Goal: Transaction & Acquisition: Obtain resource

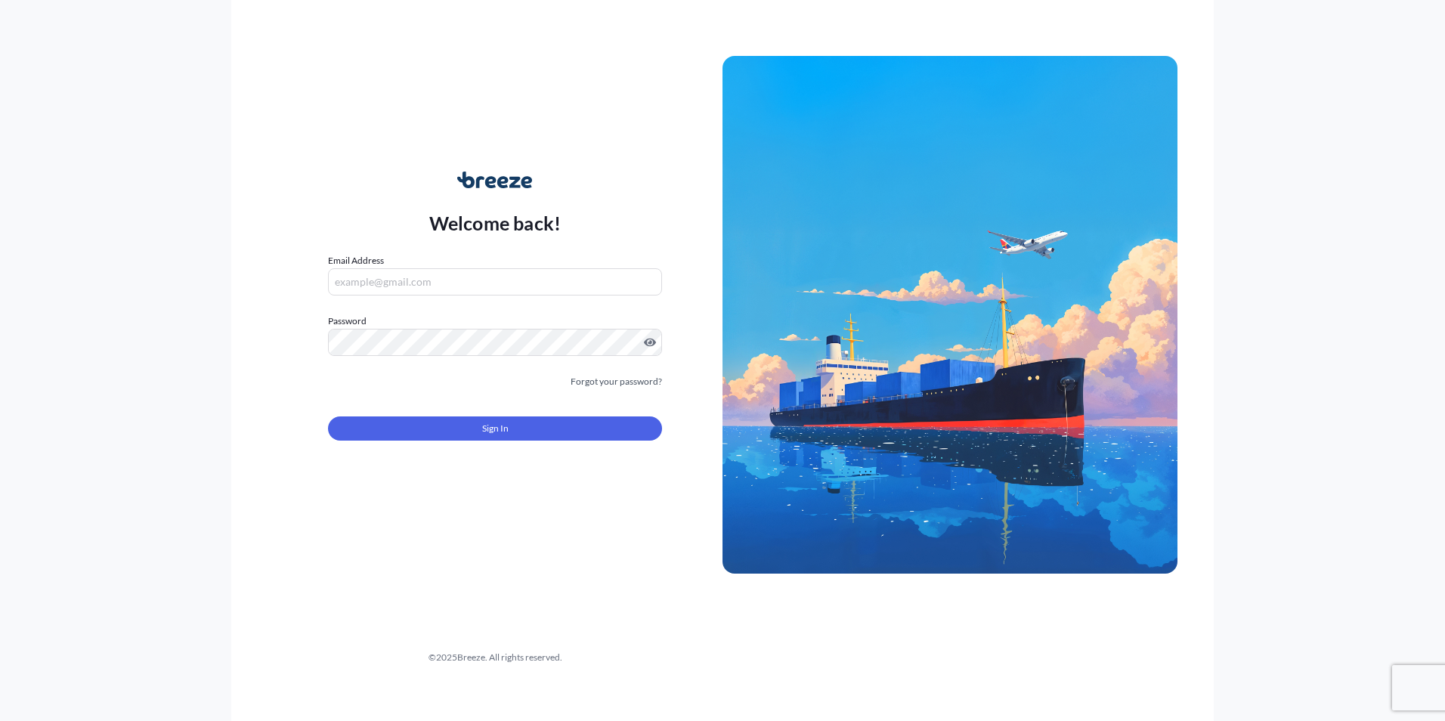
type input "[EMAIL_ADDRESS][DOMAIN_NAME]"
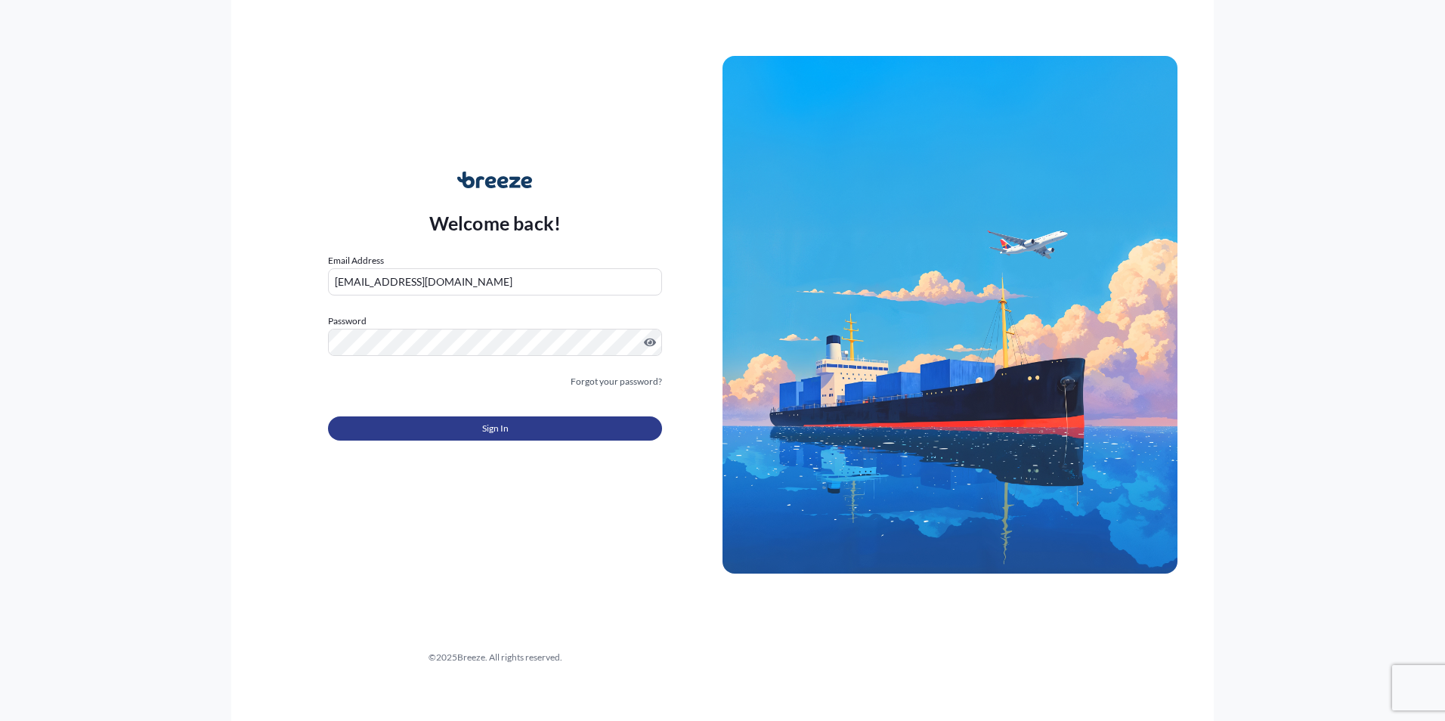
click at [479, 438] on button "Sign In" at bounding box center [495, 428] width 334 height 24
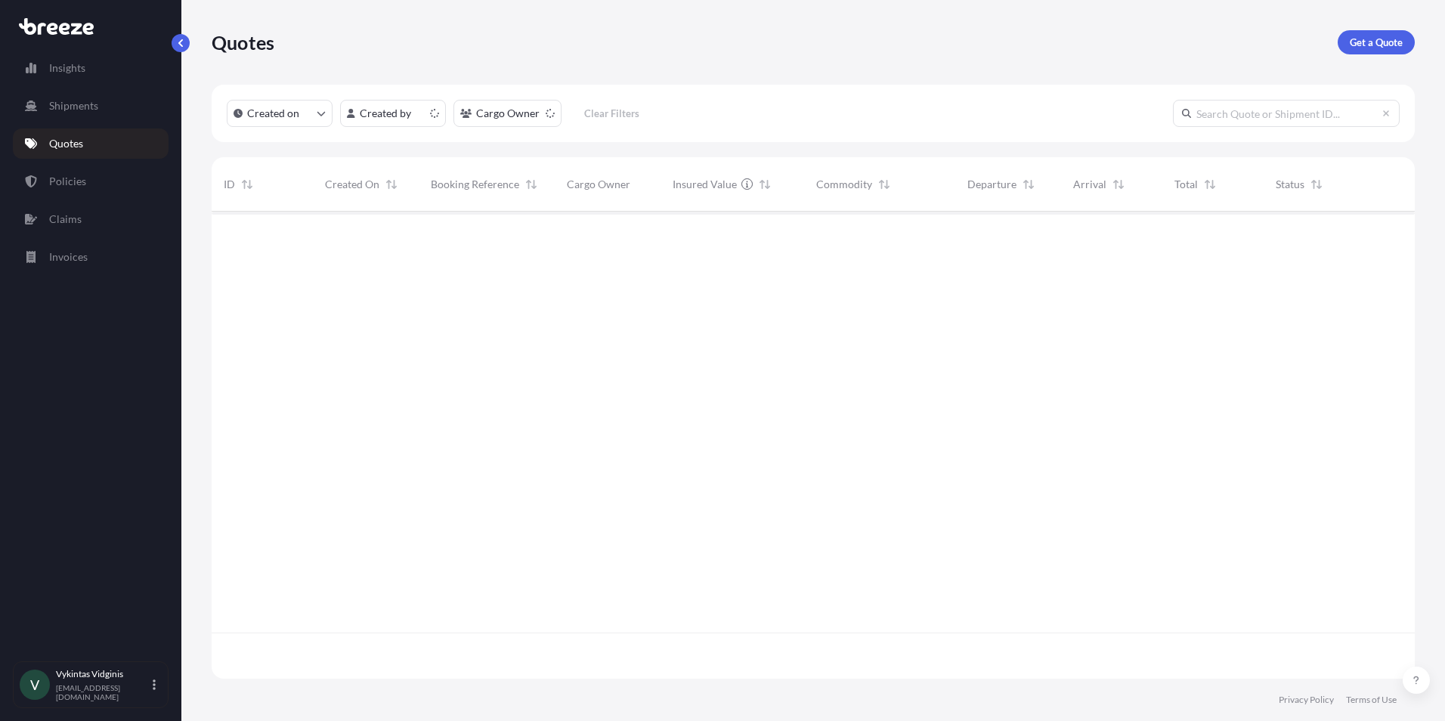
scroll to position [464, 1192]
click at [1361, 42] on p "Get a Quote" at bounding box center [1376, 42] width 53 height 15
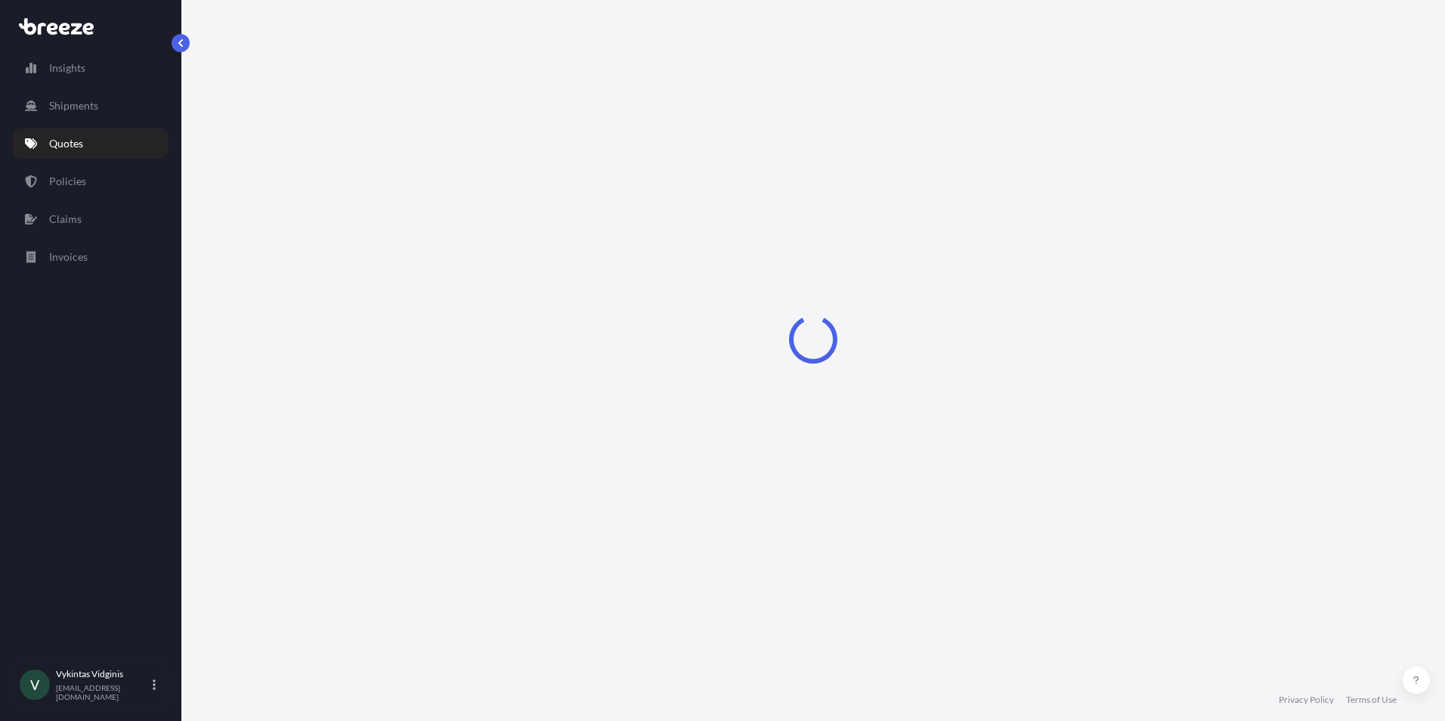
select select "Air"
select select "1"
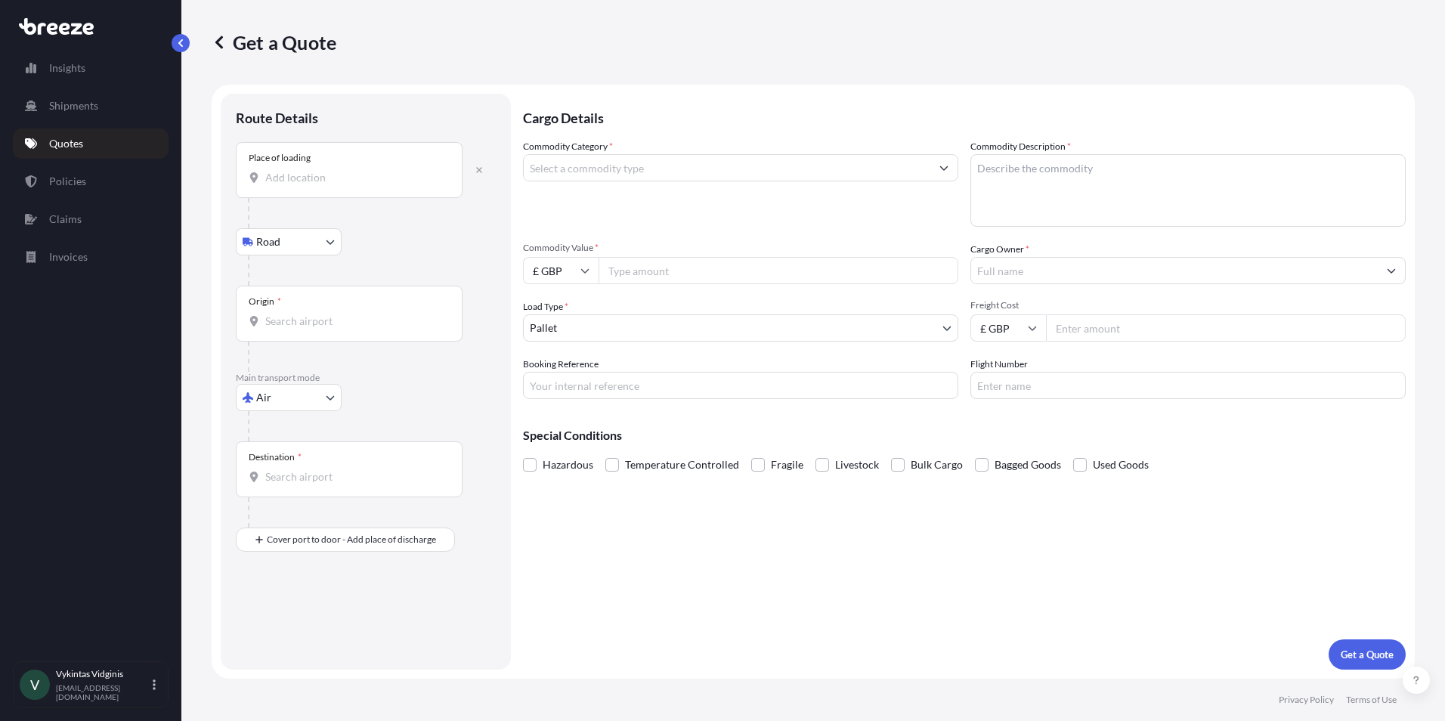
click at [362, 178] on input "Place of loading" at bounding box center [354, 177] width 178 height 15
paste input "[GEOGRAPHIC_DATA]"
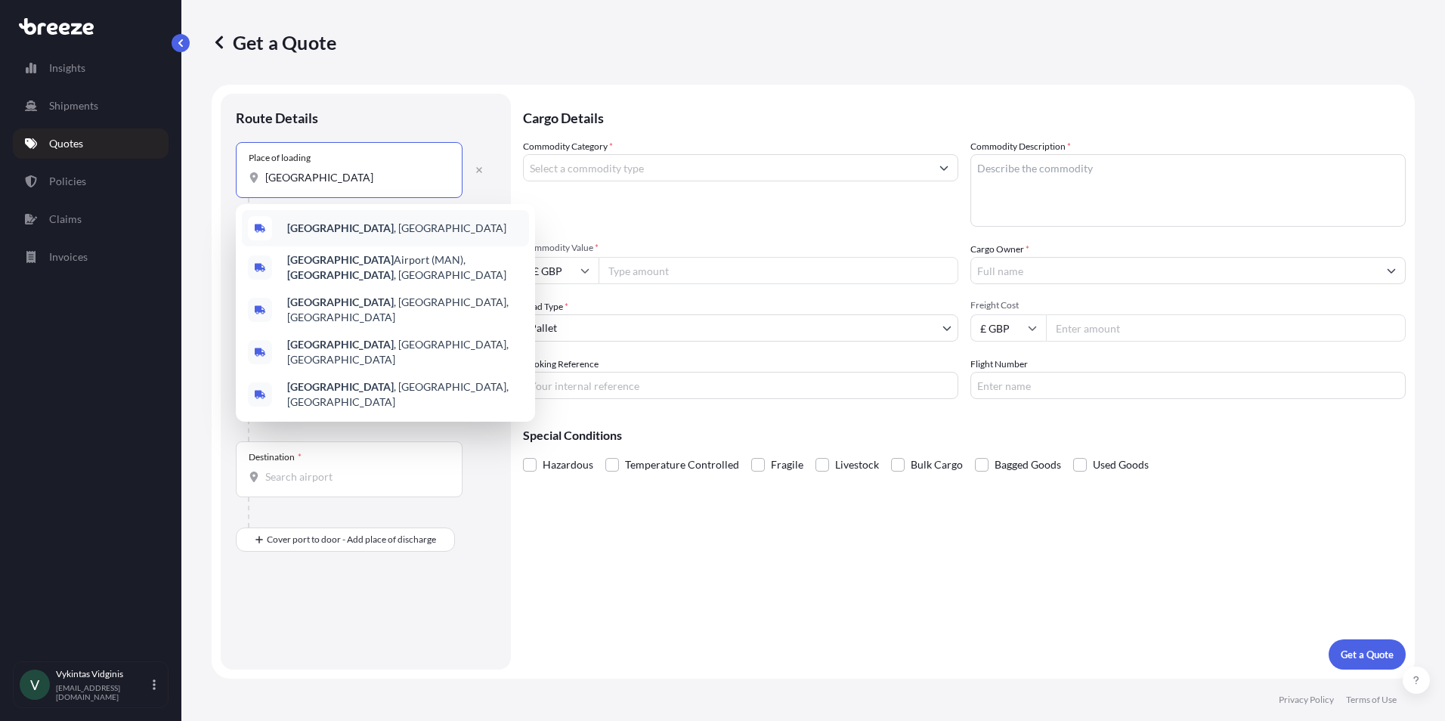
click at [381, 234] on div "[GEOGRAPHIC_DATA] , [GEOGRAPHIC_DATA]" at bounding box center [385, 228] width 287 height 36
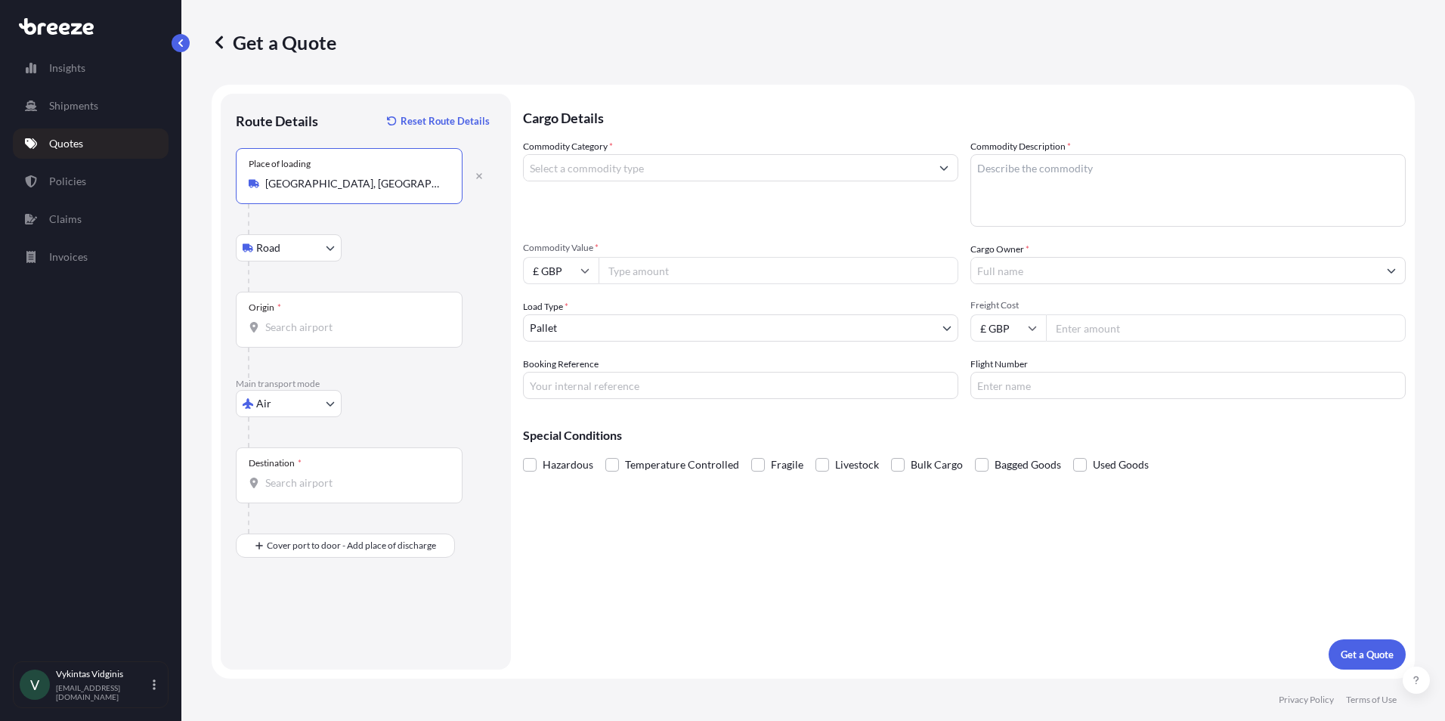
type input "[GEOGRAPHIC_DATA], [GEOGRAPHIC_DATA]"
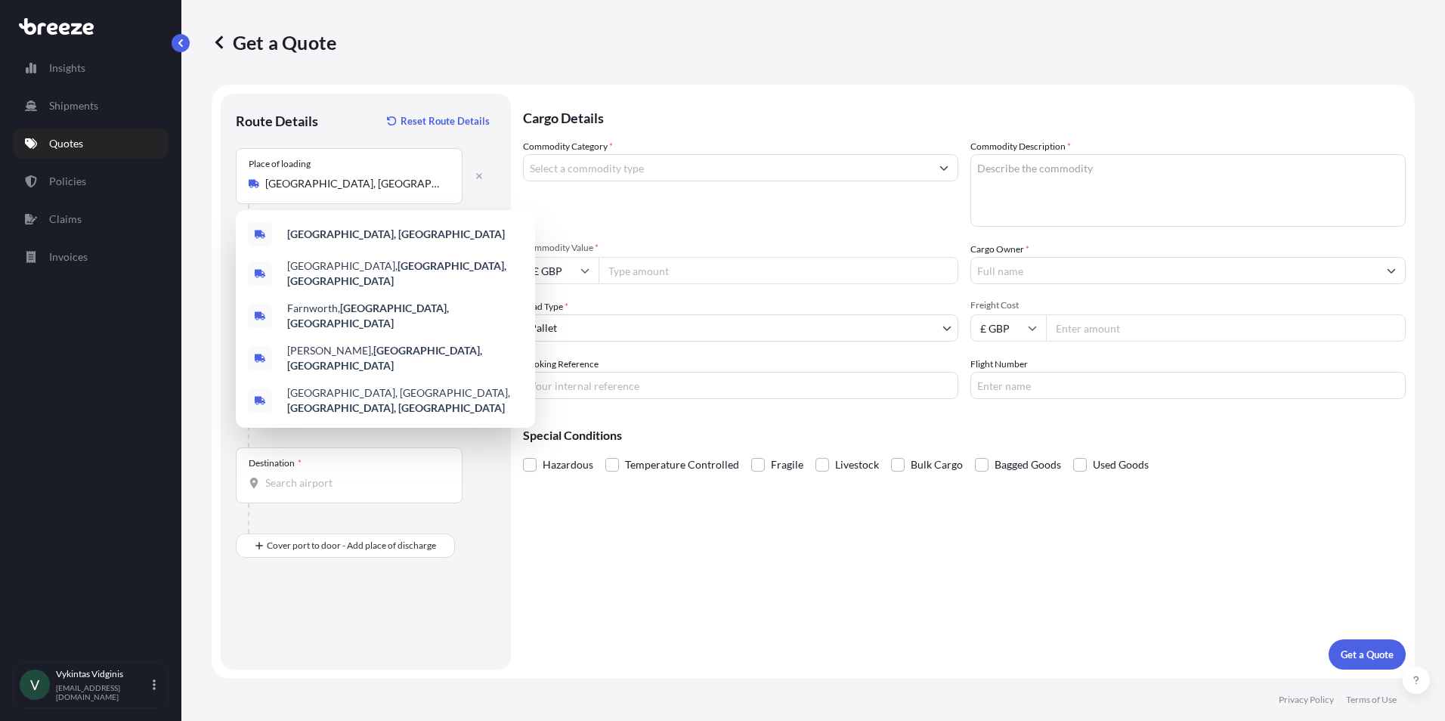
click at [412, 428] on div at bounding box center [372, 432] width 248 height 30
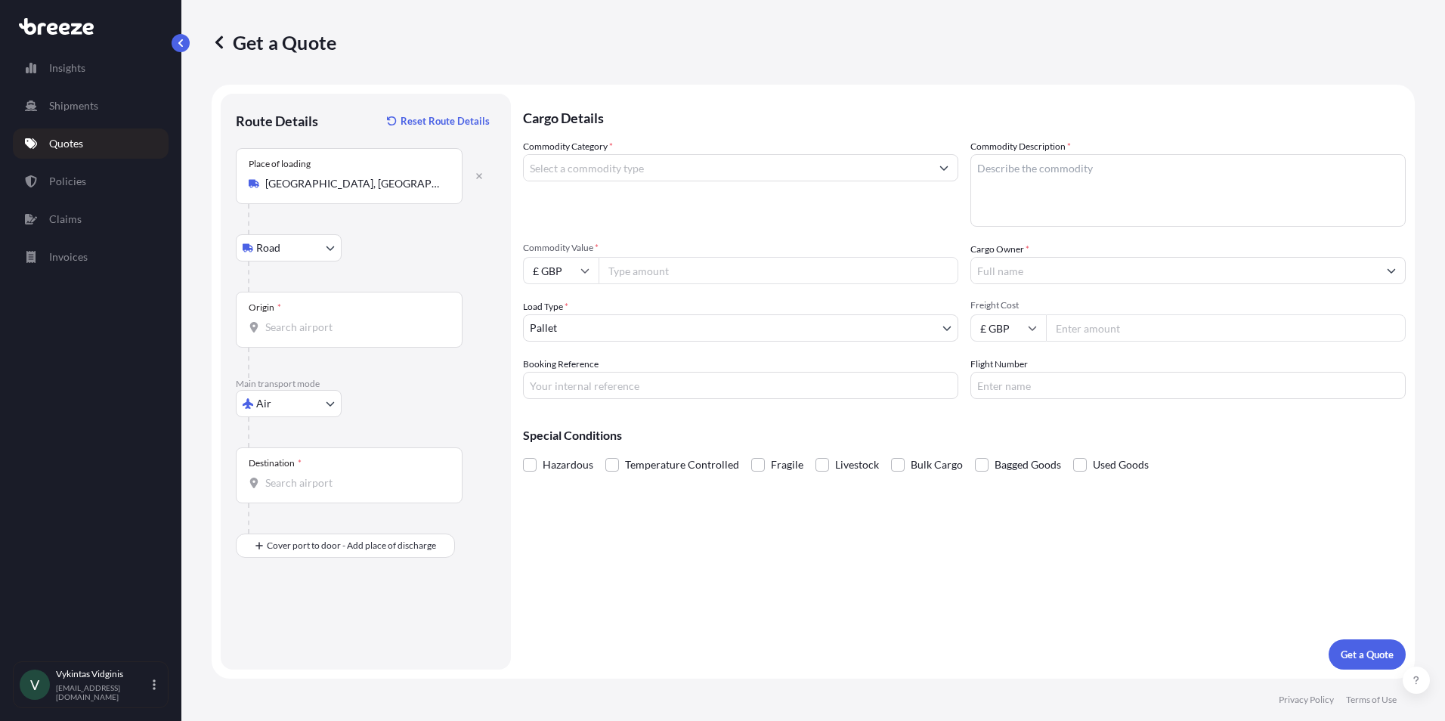
click at [317, 317] on div "Origin *" at bounding box center [349, 320] width 227 height 56
click at [317, 320] on input "Origin *" at bounding box center [354, 327] width 178 height 15
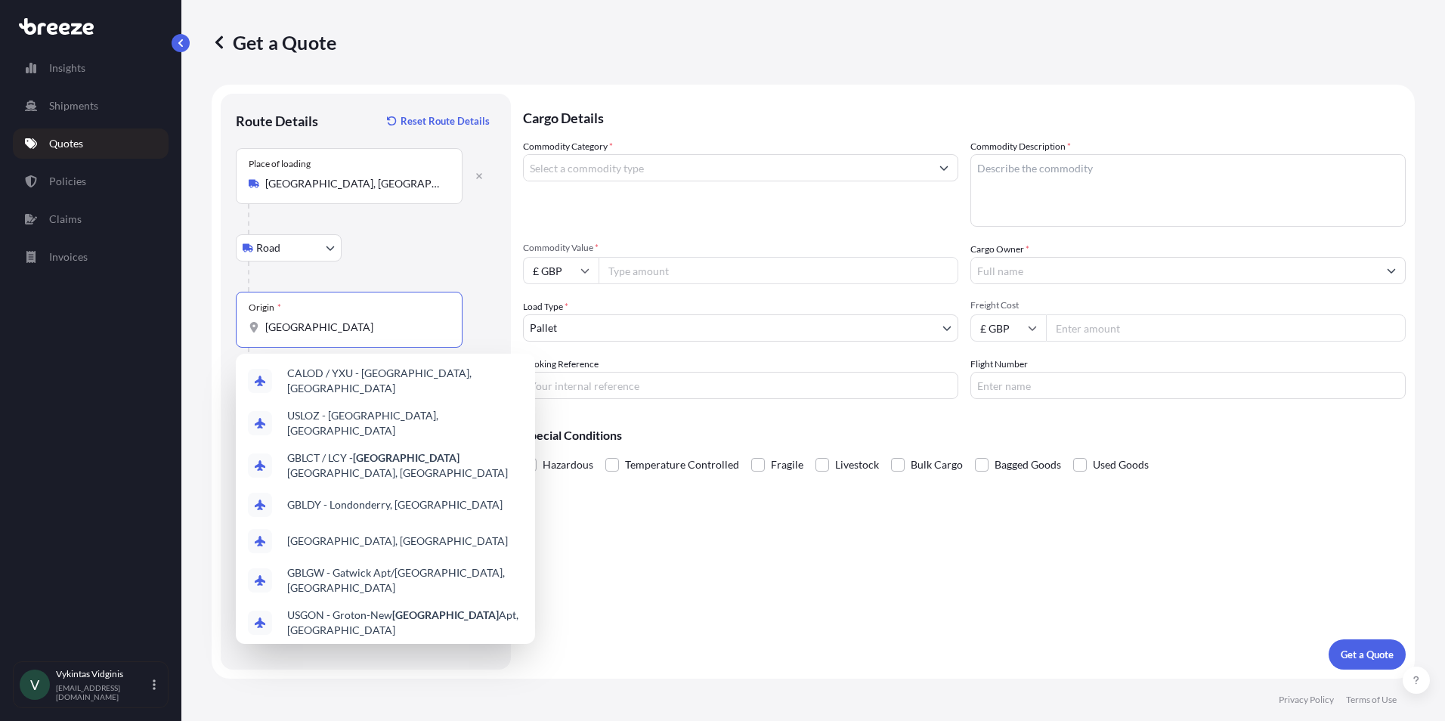
type input "[GEOGRAPHIC_DATA]"
click at [442, 251] on div "Road Road Rail" at bounding box center [366, 247] width 260 height 27
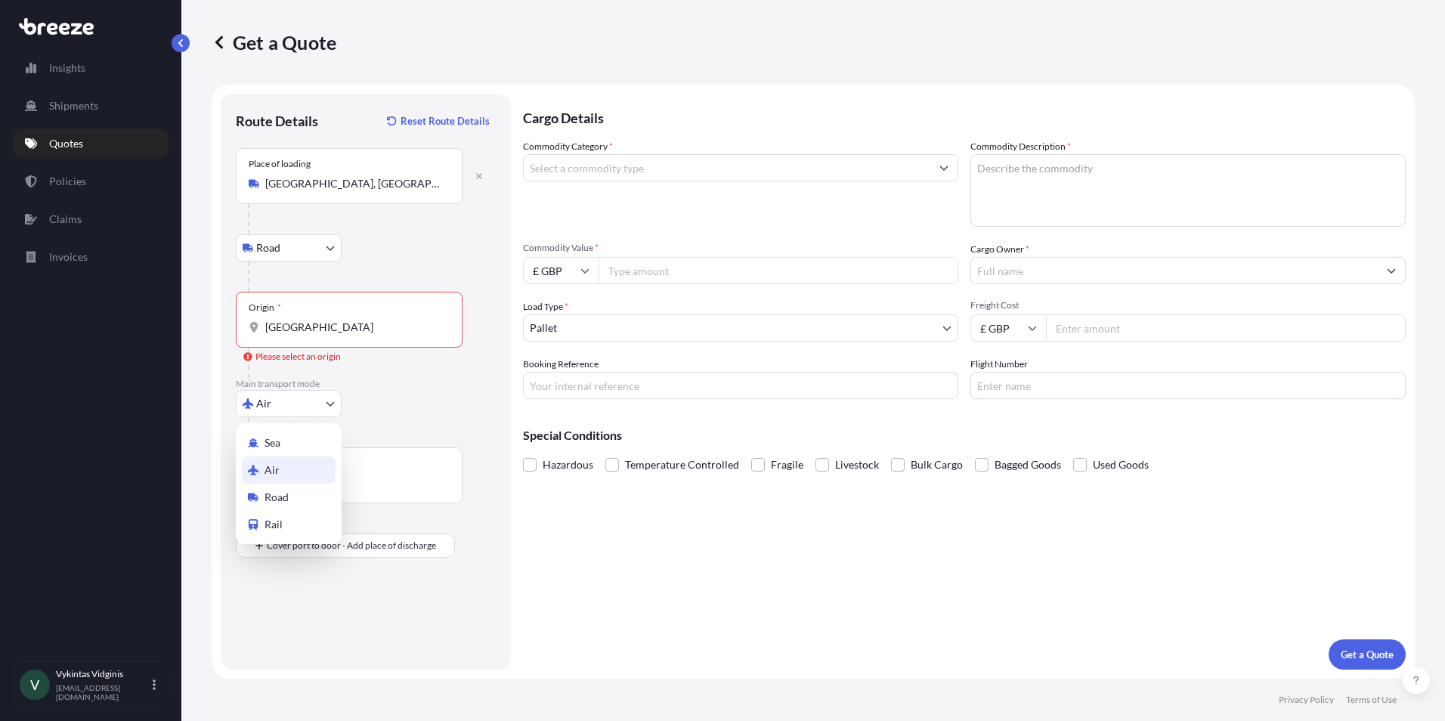
click at [280, 413] on body "0 options available. 10 options available. 2 options available. 0 options avail…" at bounding box center [722, 360] width 1445 height 721
click at [290, 444] on div "Sea" at bounding box center [289, 442] width 94 height 27
select select "Sea"
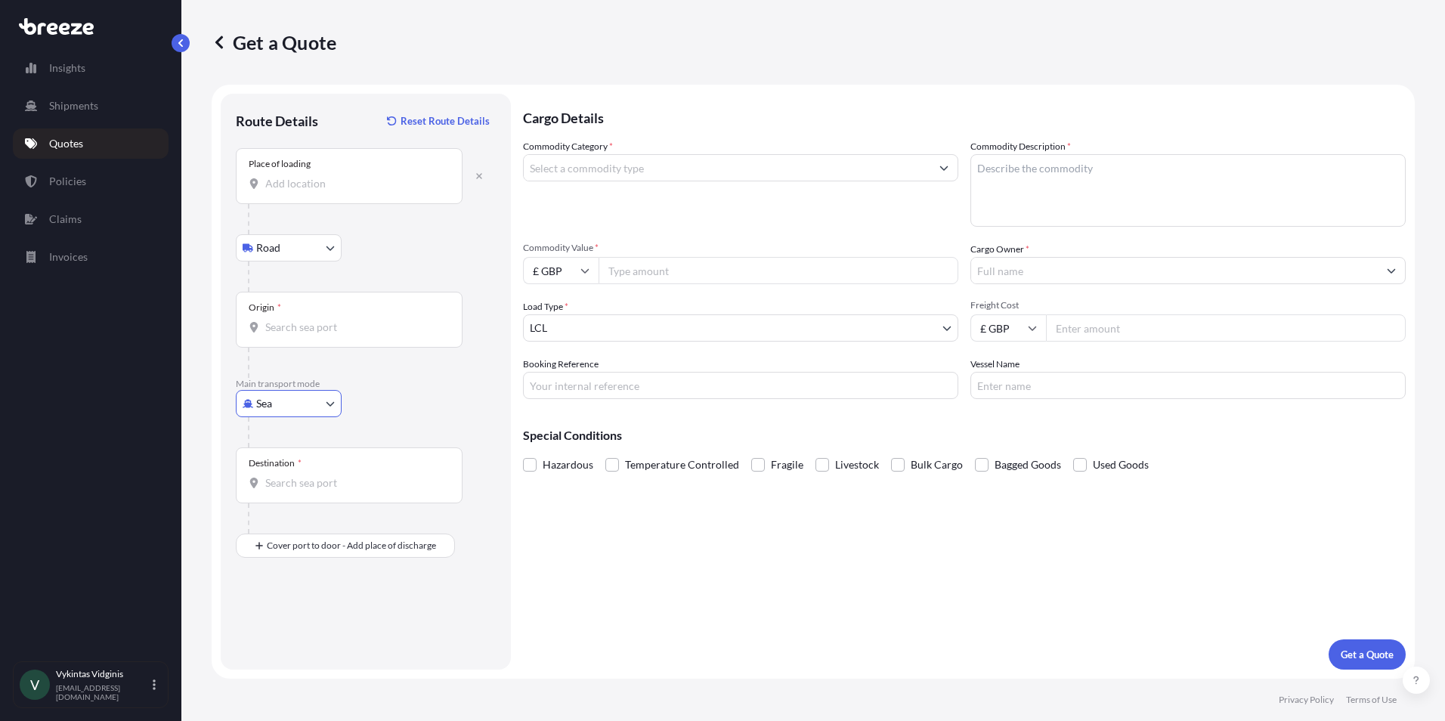
click at [388, 317] on div "Origin *" at bounding box center [349, 320] width 227 height 56
click at [388, 320] on input "Origin *" at bounding box center [354, 327] width 178 height 15
click at [365, 193] on div "Place of loading" at bounding box center [349, 176] width 227 height 56
click at [365, 191] on input "Place of loading" at bounding box center [354, 183] width 178 height 15
paste input "[GEOGRAPHIC_DATA]"
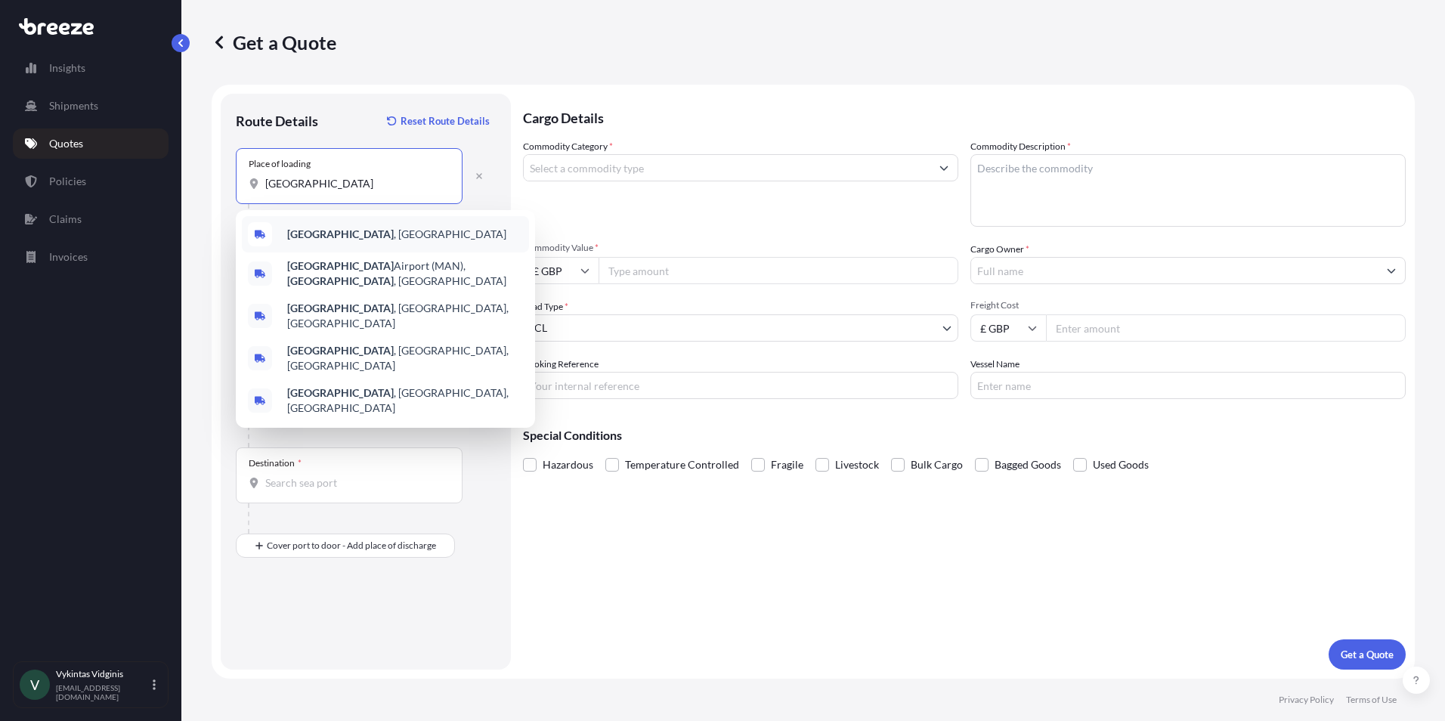
click at [337, 236] on b "[GEOGRAPHIC_DATA]" at bounding box center [340, 233] width 107 height 13
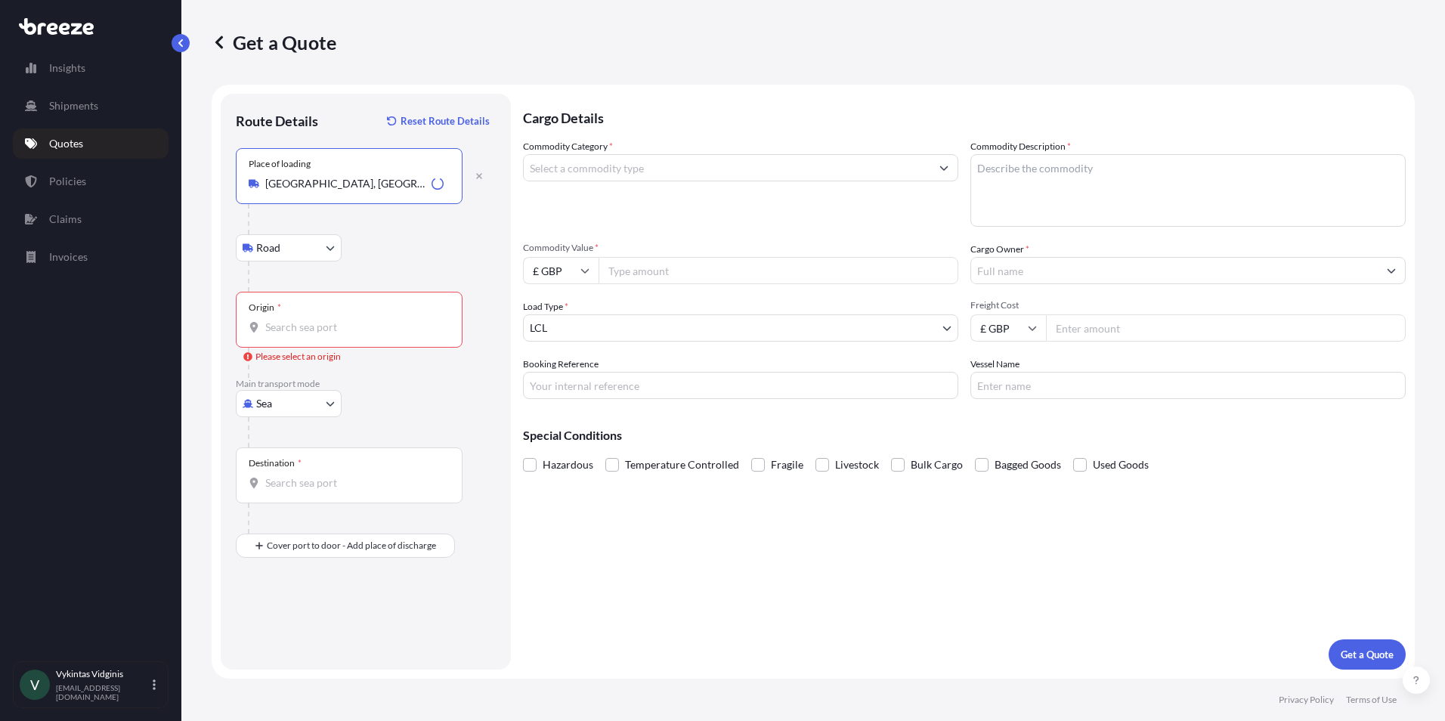
type input "[GEOGRAPHIC_DATA], [GEOGRAPHIC_DATA]"
click at [309, 320] on input "Origin * Please select an origin" at bounding box center [354, 327] width 178 height 15
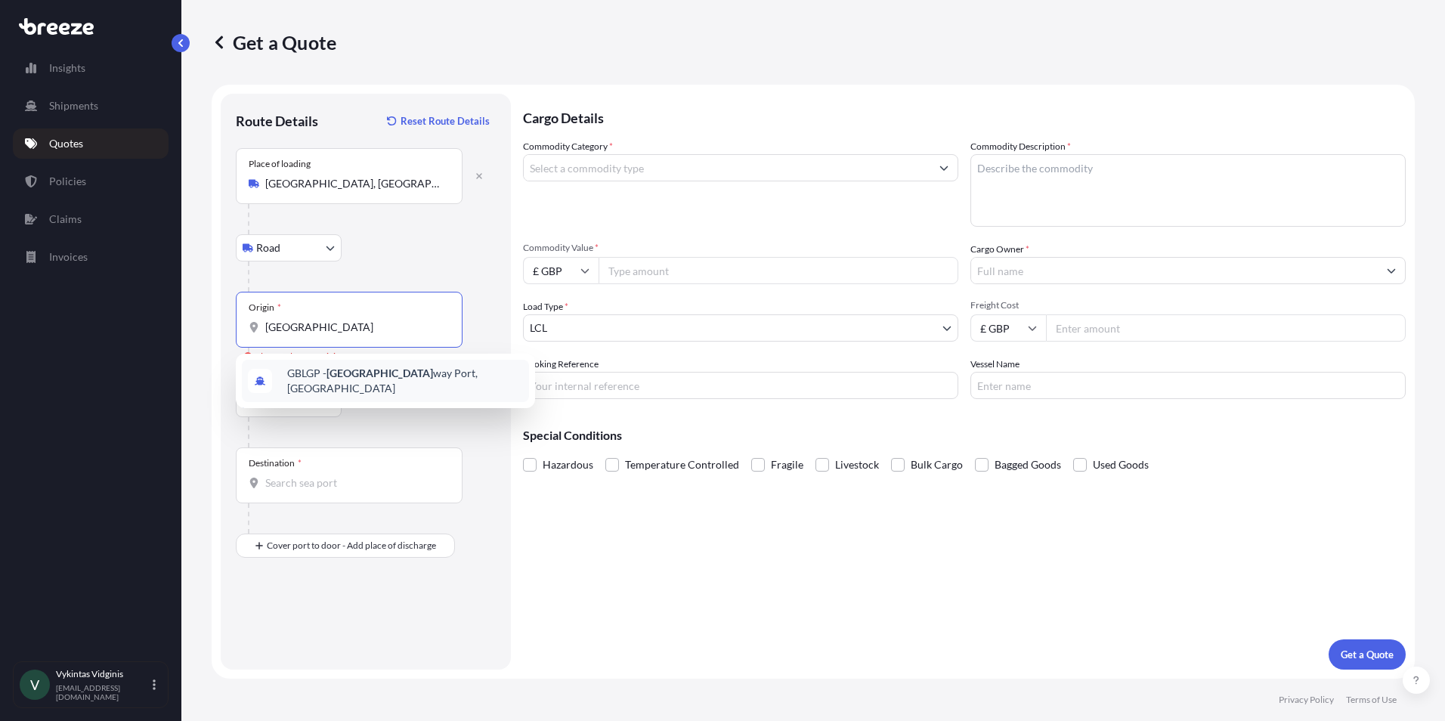
click at [330, 385] on span "GBLGP - [GEOGRAPHIC_DATA], [GEOGRAPHIC_DATA]" at bounding box center [405, 381] width 236 height 30
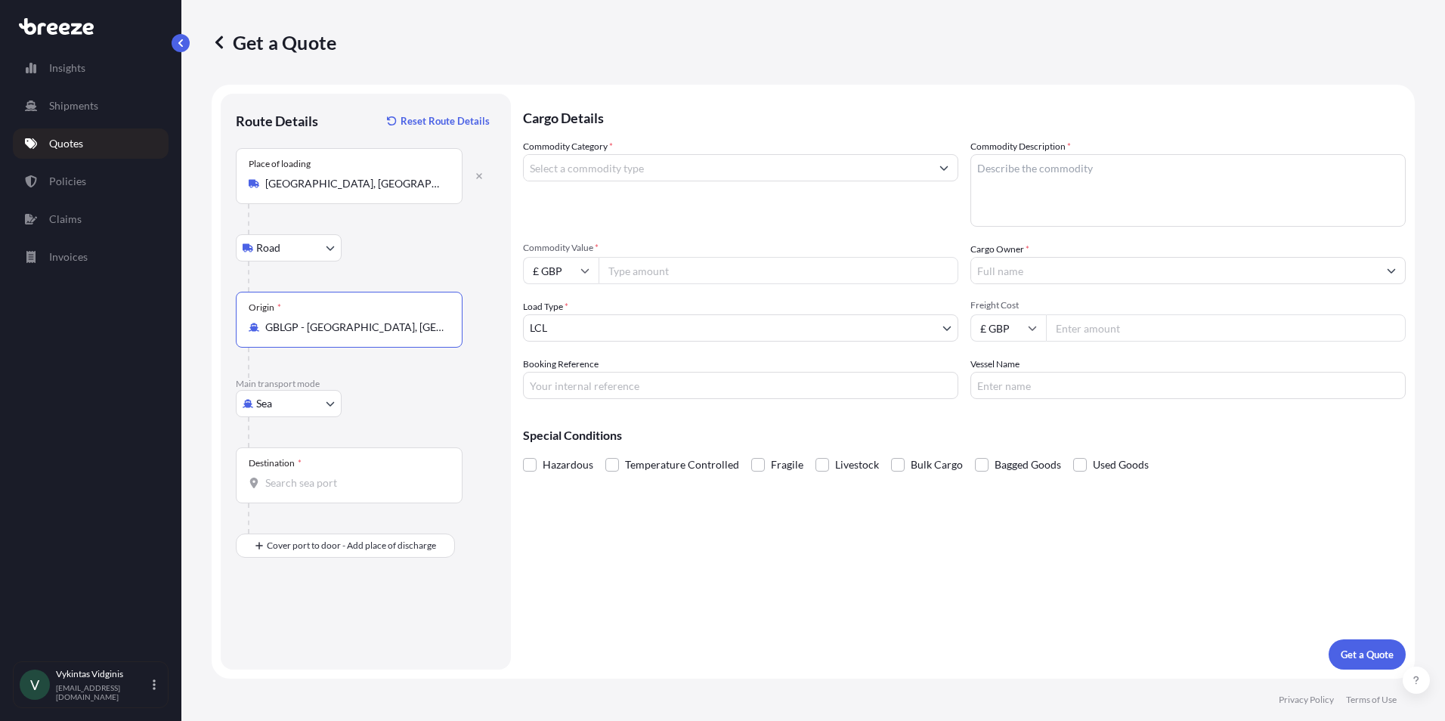
type input "GBLGP - [GEOGRAPHIC_DATA], [GEOGRAPHIC_DATA]"
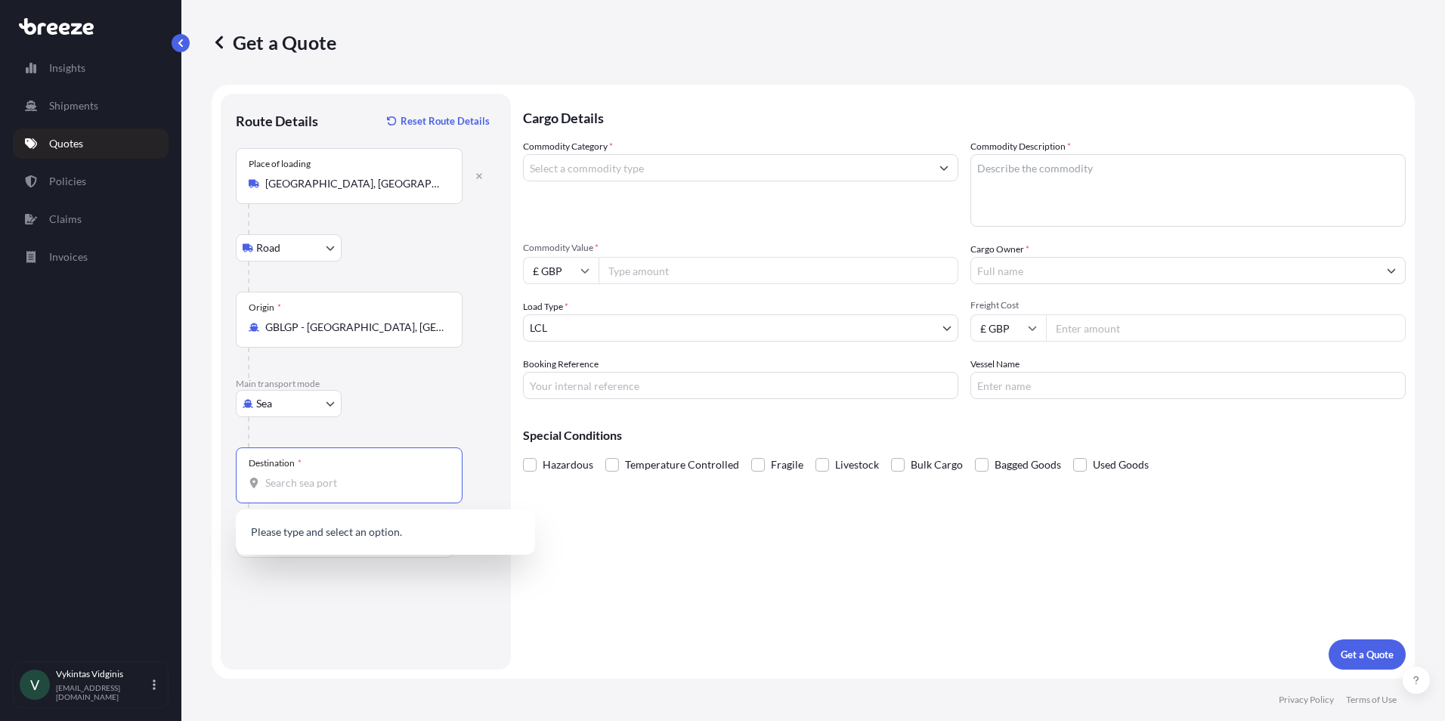
click at [307, 482] on input "Destination *" at bounding box center [354, 482] width 178 height 15
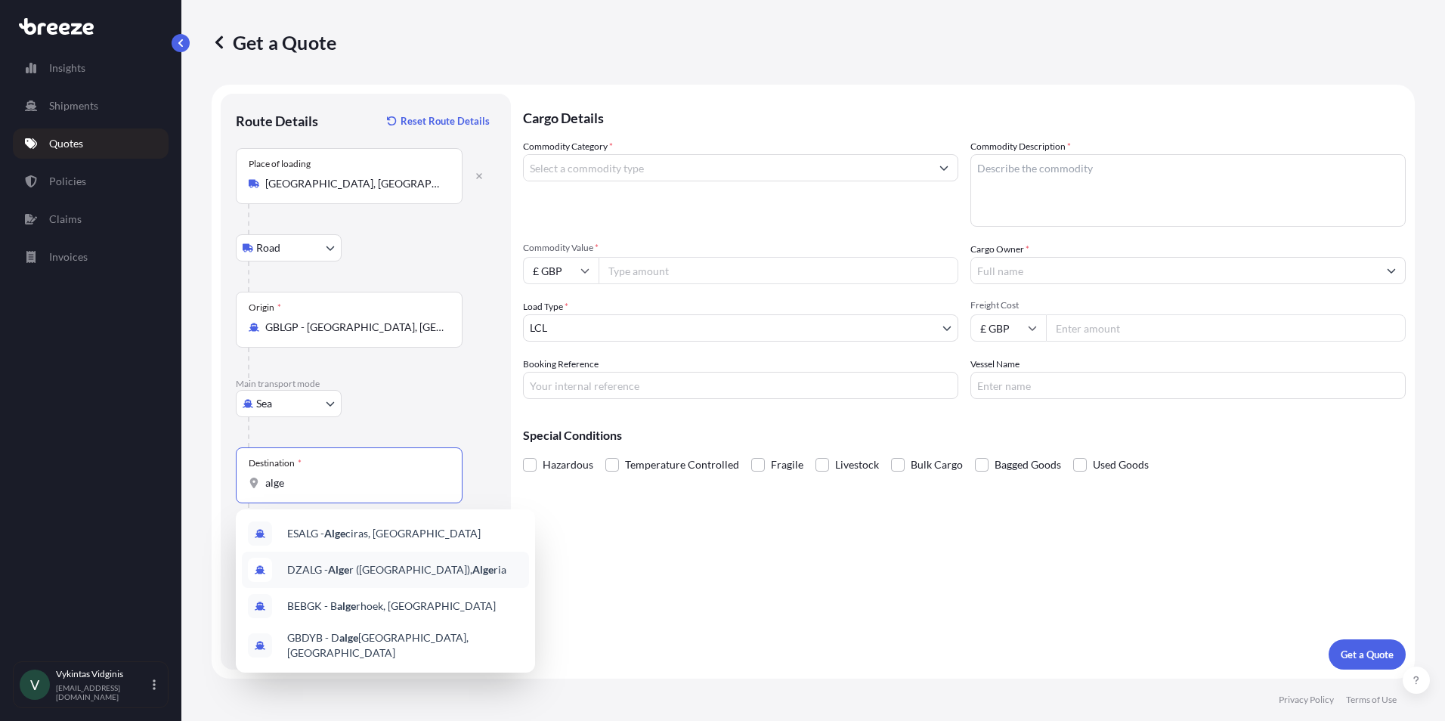
click at [410, 577] on div "DZALG - Alge r ([GEOGRAPHIC_DATA]), Alge ria" at bounding box center [385, 570] width 287 height 36
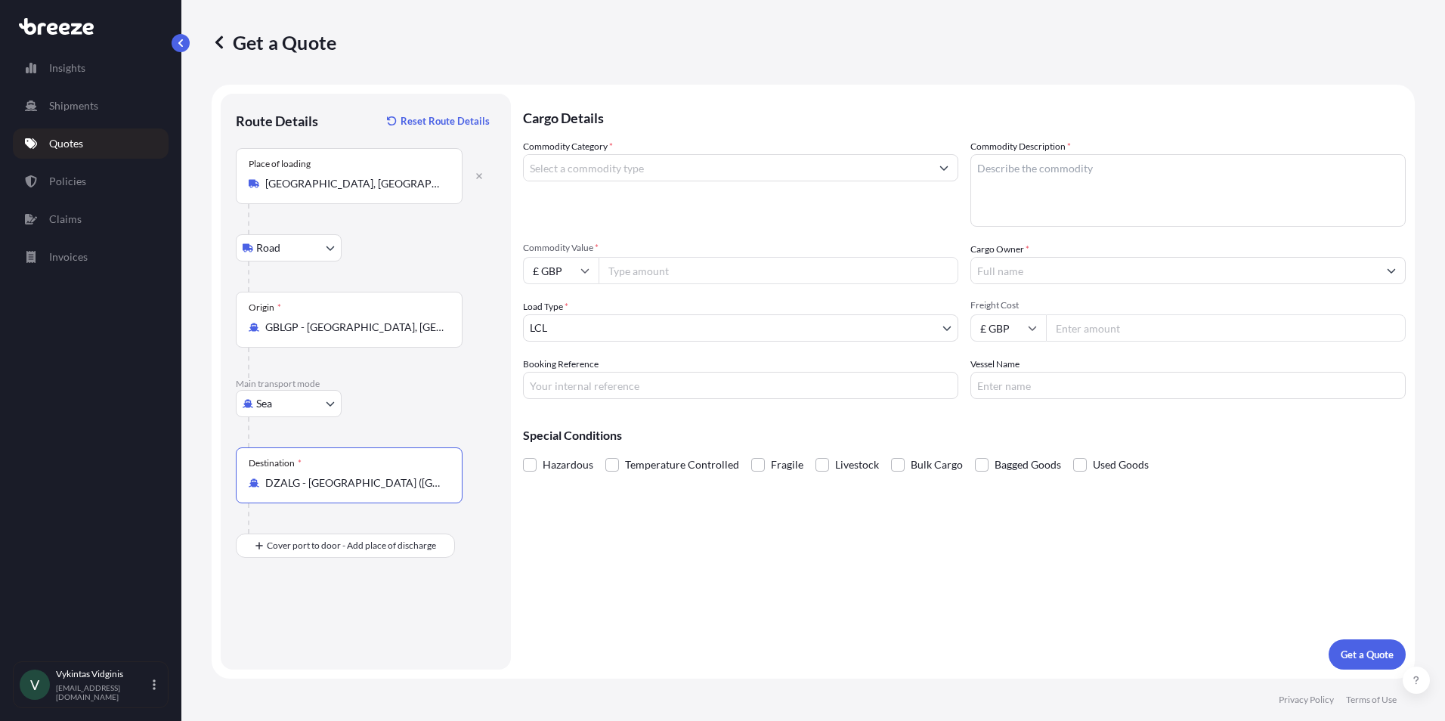
type input "DZALG - [GEOGRAPHIC_DATA] ([GEOGRAPHIC_DATA]), [GEOGRAPHIC_DATA]"
click at [628, 171] on input "Commodity Category *" at bounding box center [727, 167] width 407 height 27
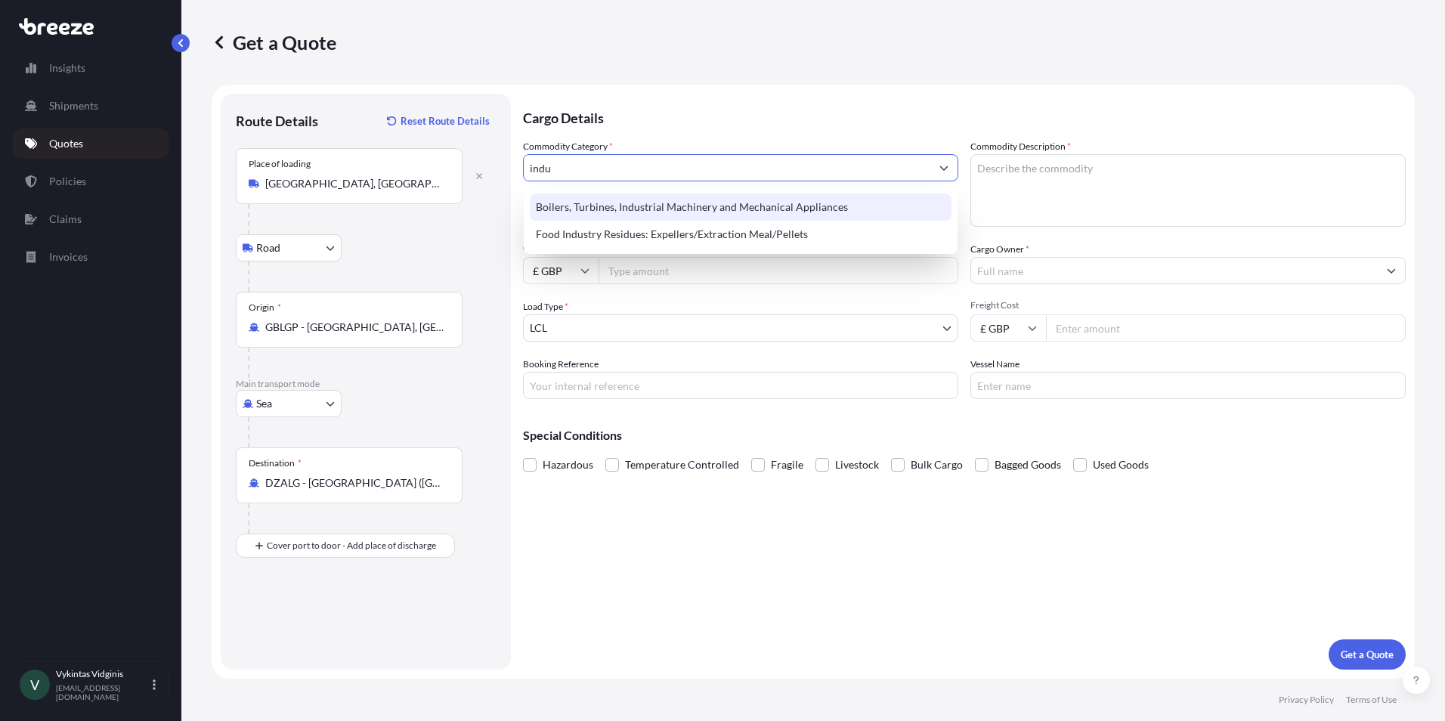
click at [654, 212] on div "Boilers, Turbines, Industrial Machinery and Mechanical Appliances" at bounding box center [741, 206] width 422 height 27
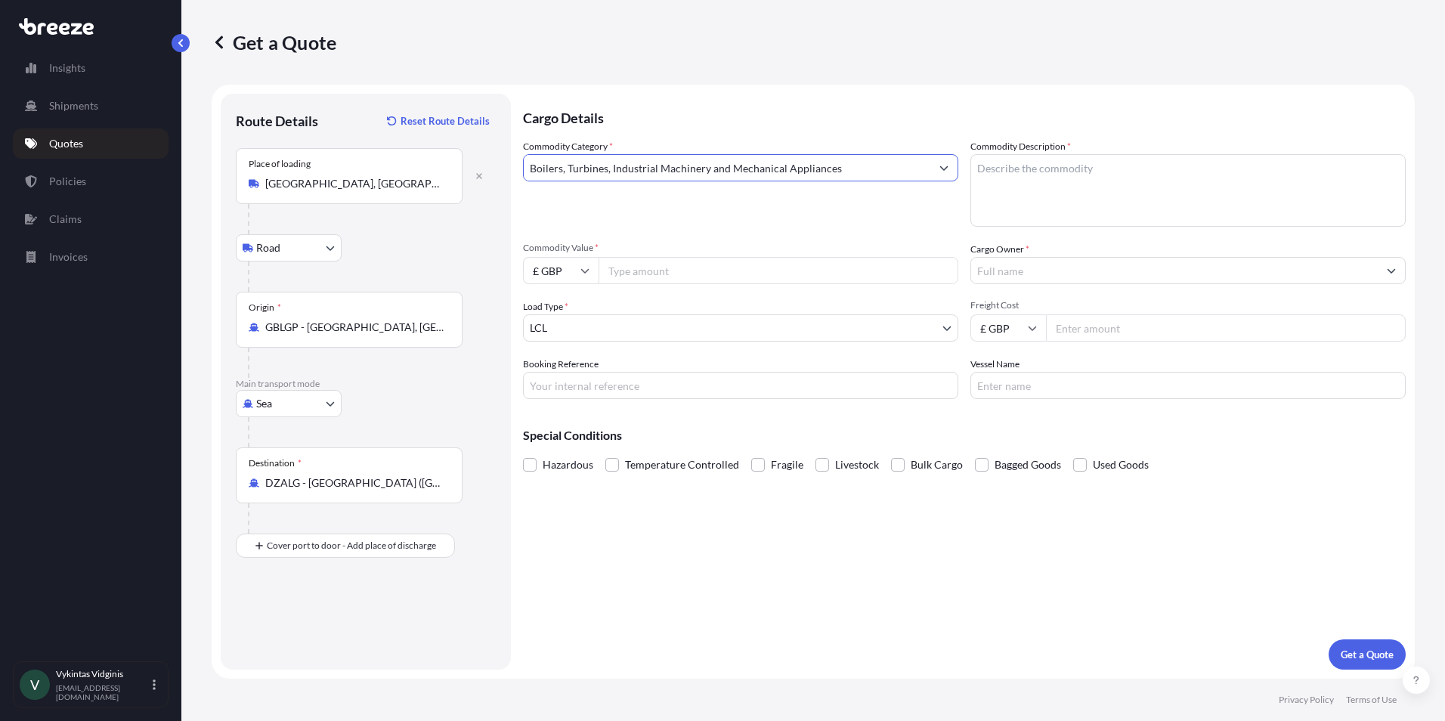
type input "Boilers, Turbines, Industrial Machinery and Mechanical Appliances"
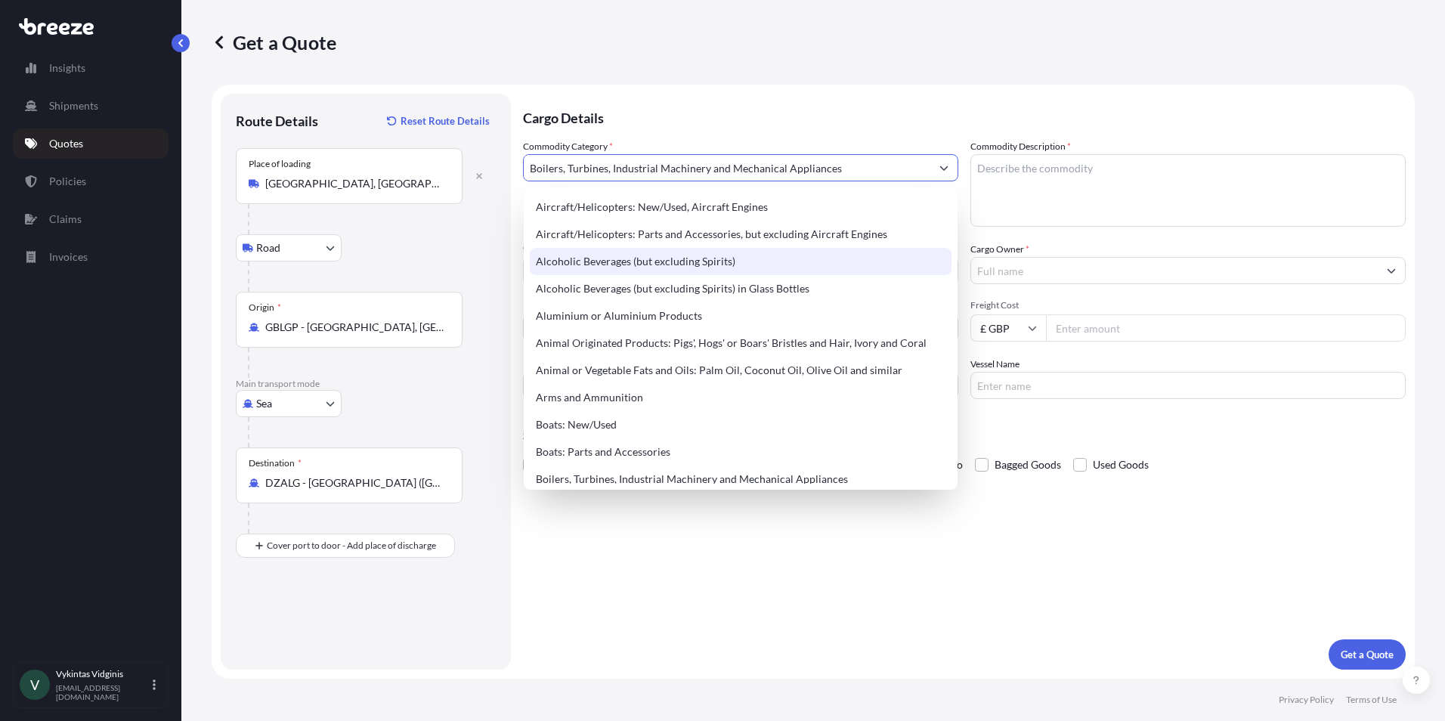
click at [900, 97] on p "Cargo Details" at bounding box center [964, 116] width 883 height 45
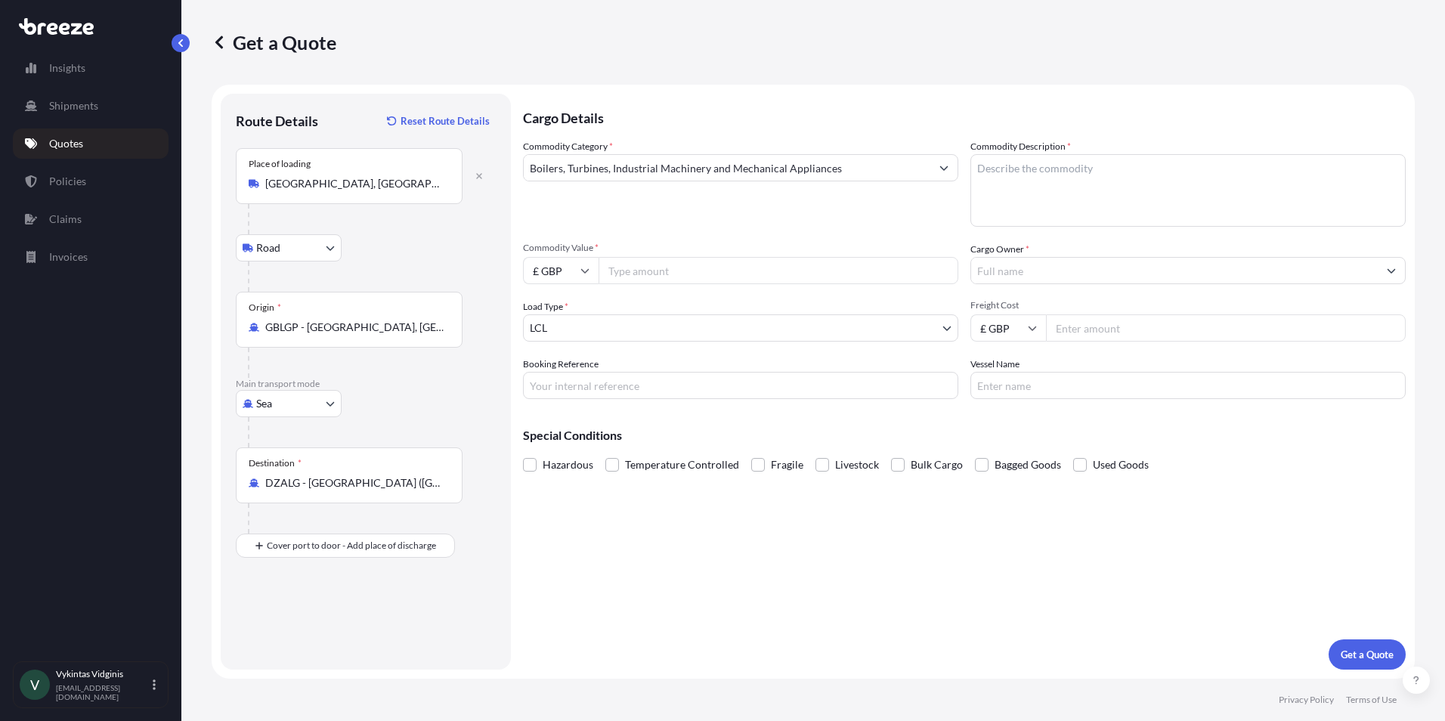
click at [664, 274] on input "Commodity Value *" at bounding box center [778, 270] width 360 height 27
type input "20539"
click at [999, 278] on input "Cargo Owner *" at bounding box center [1174, 270] width 407 height 27
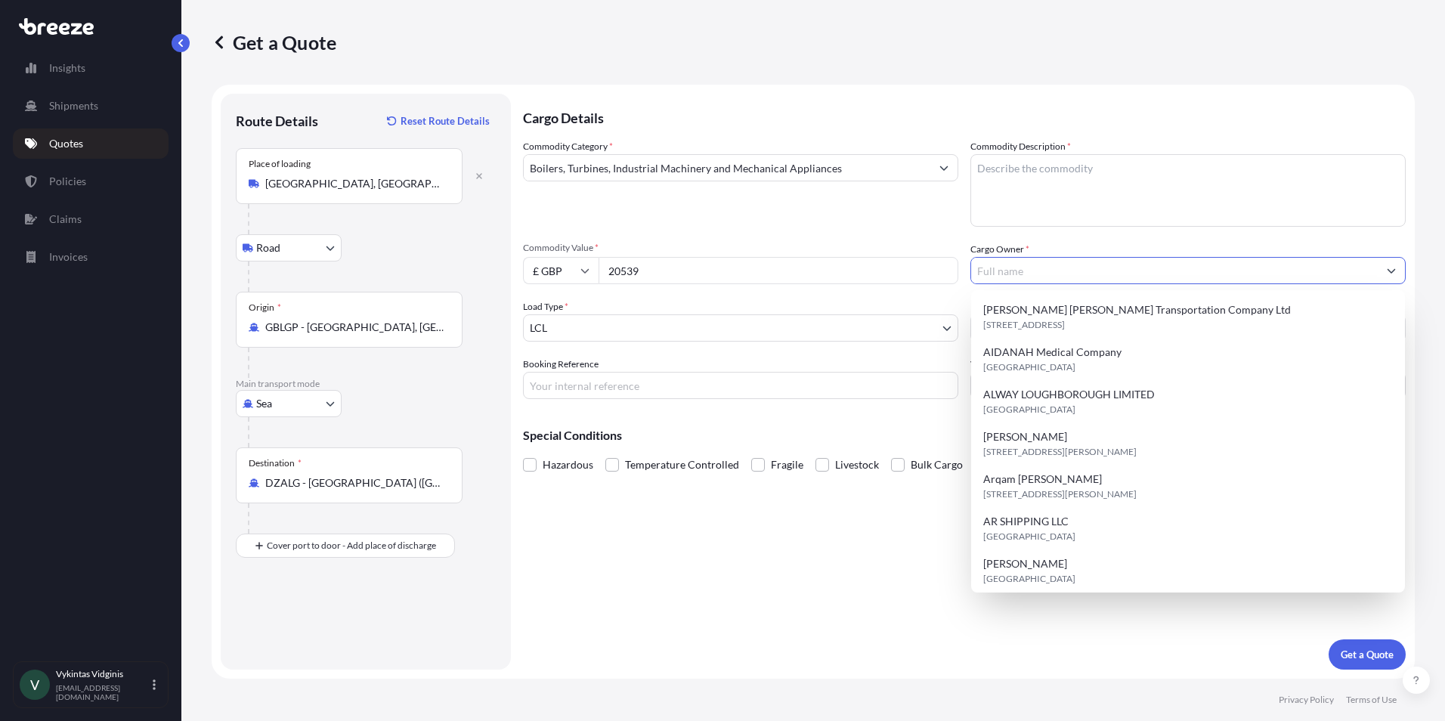
click at [1000, 275] on input "Cargo Owner *" at bounding box center [1174, 270] width 407 height 27
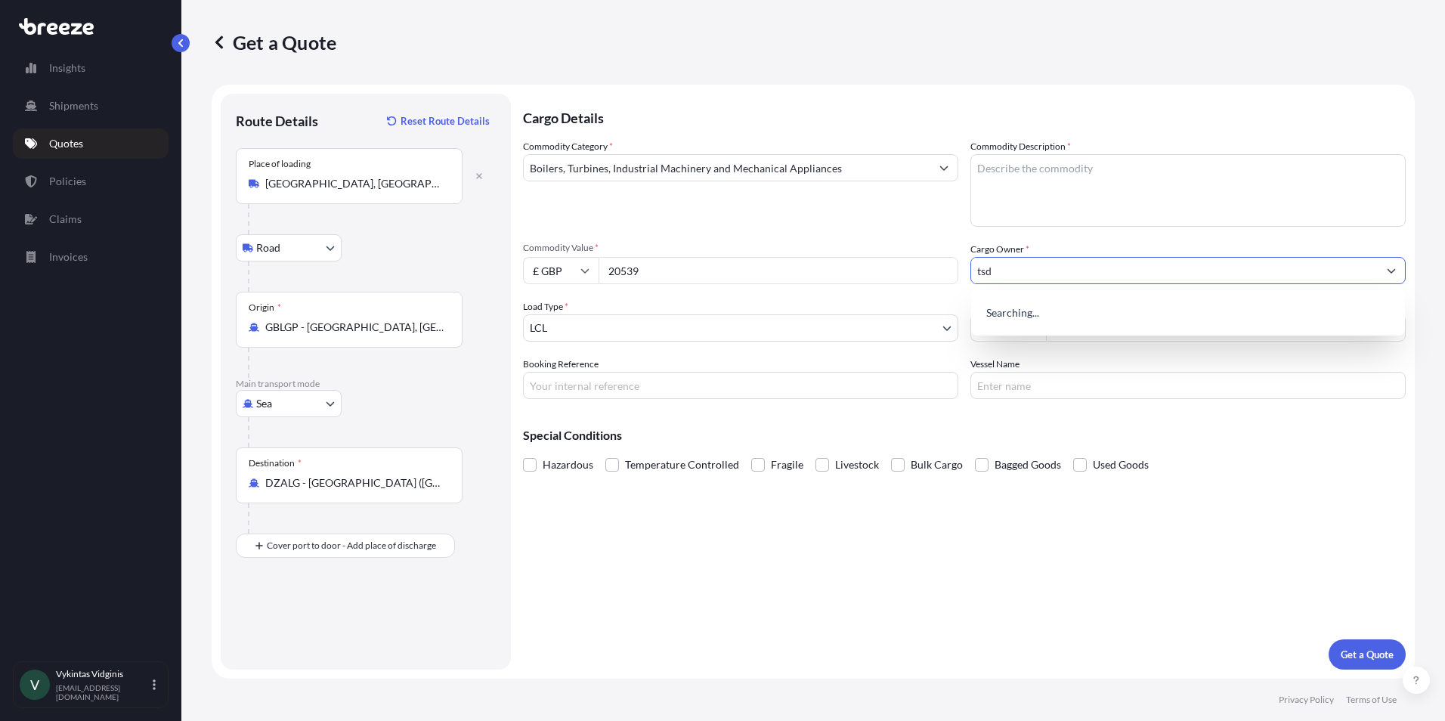
click at [1022, 182] on textarea "Commodity Description *" at bounding box center [1187, 190] width 435 height 73
drag, startPoint x: 1014, startPoint y: 268, endPoint x: 899, endPoint y: 262, distance: 115.0
click at [898, 262] on div "Commodity Category * Boilers, Turbines, Industrial Machinery and Mechanical App…" at bounding box center [964, 269] width 883 height 260
type input "UTS"
click at [1005, 170] on textarea "Commodity Description *" at bounding box center [1187, 190] width 435 height 73
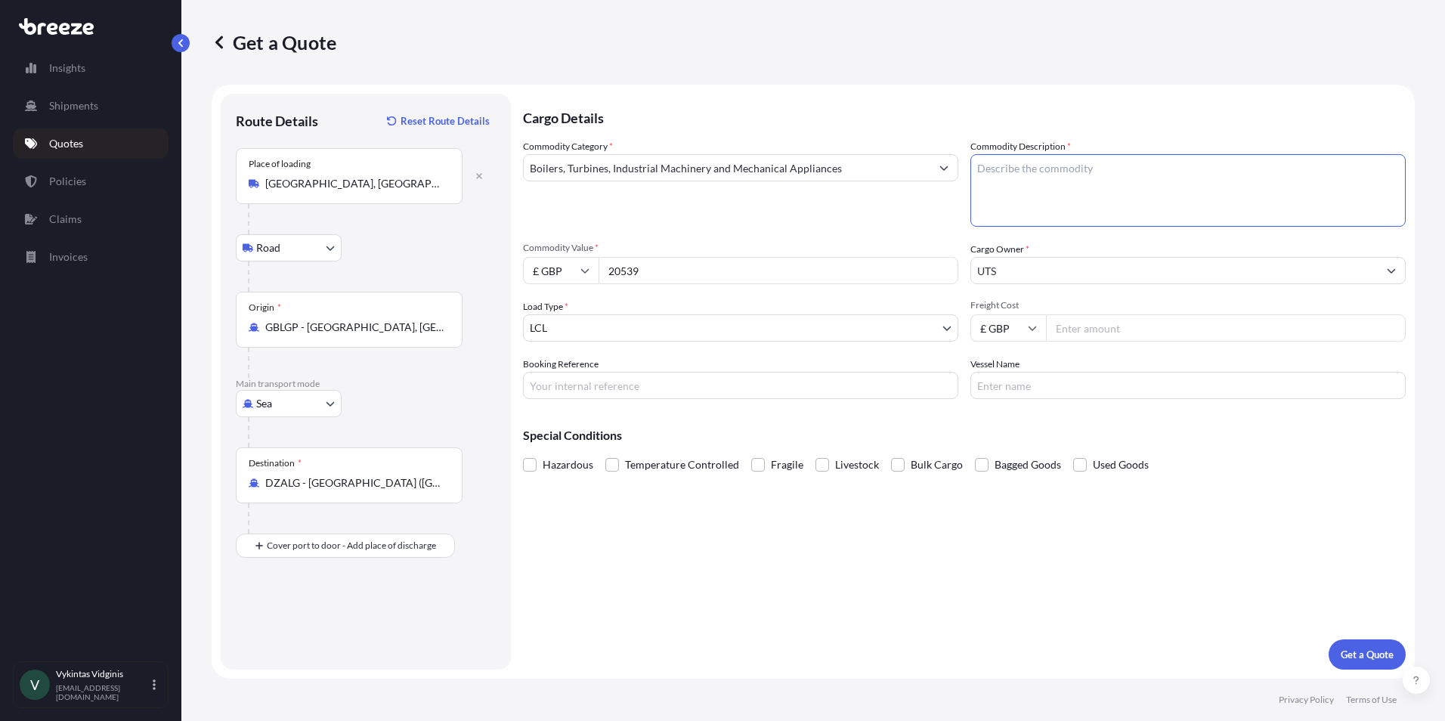
click at [1034, 174] on textarea "Commodity Description *" at bounding box center [1187, 190] width 435 height 73
paste textarea "Industrial Equipments"
type textarea "Industrial Equipments"
click at [623, 390] on input "Booking Reference" at bounding box center [740, 385] width 435 height 27
click at [614, 380] on input "QMIK000" at bounding box center [740, 385] width 435 height 27
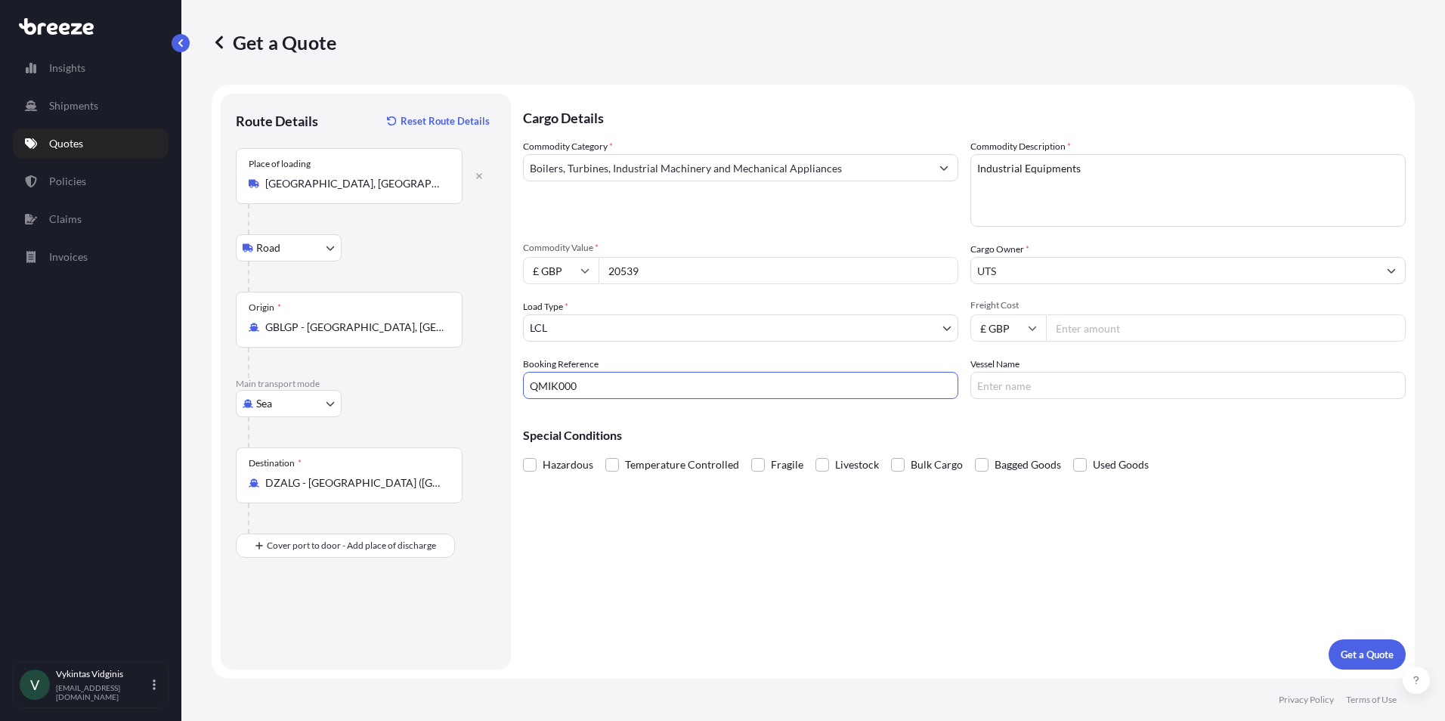
click at [612, 384] on input "QMIK000" at bounding box center [740, 385] width 435 height 27
type input "QMIK00099260"
click at [1068, 329] on input "Freight Cost" at bounding box center [1226, 327] width 360 height 27
click at [1118, 322] on input "Freight Cost" at bounding box center [1226, 327] width 360 height 27
type input "268.88"
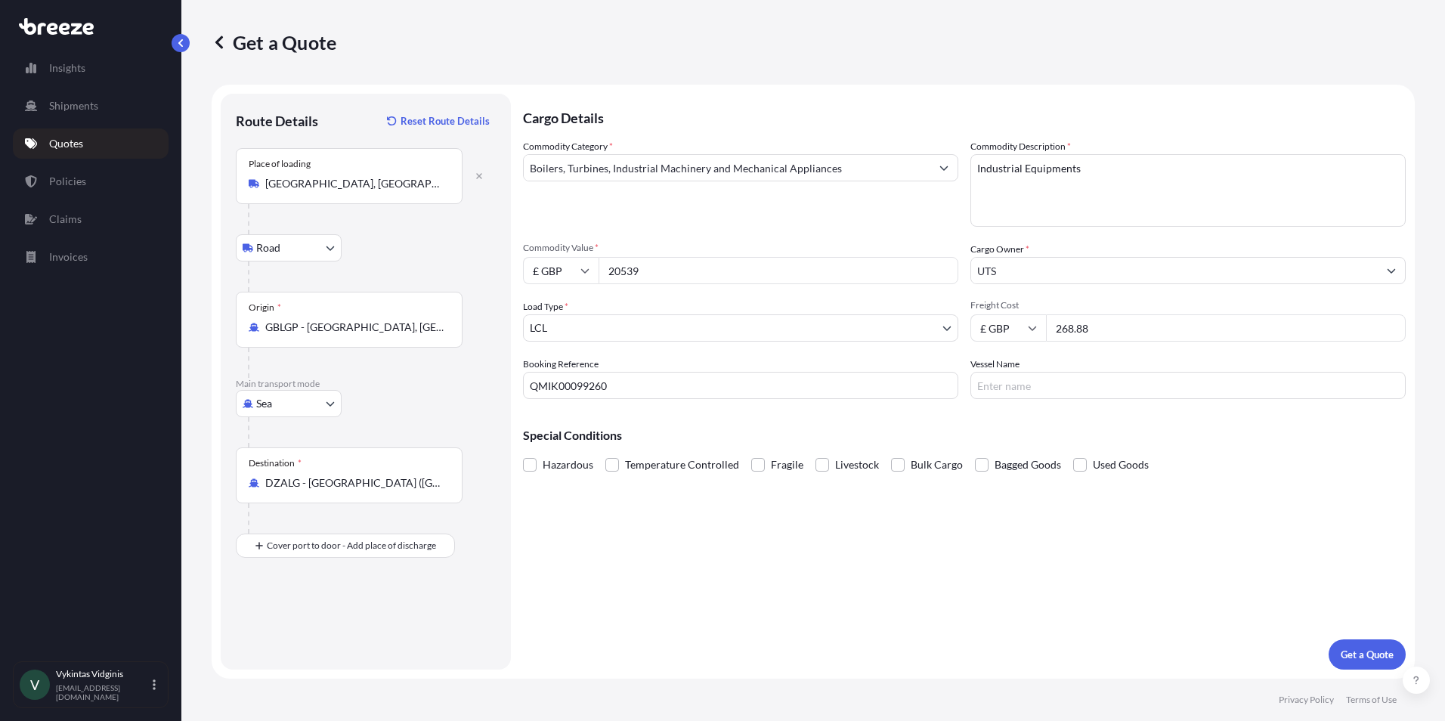
click at [972, 540] on div "Cargo Details Commodity Category * Boilers, Turbines, Industrial Machinery and …" at bounding box center [964, 382] width 883 height 576
click at [1350, 654] on p "Get a Quote" at bounding box center [1366, 654] width 53 height 15
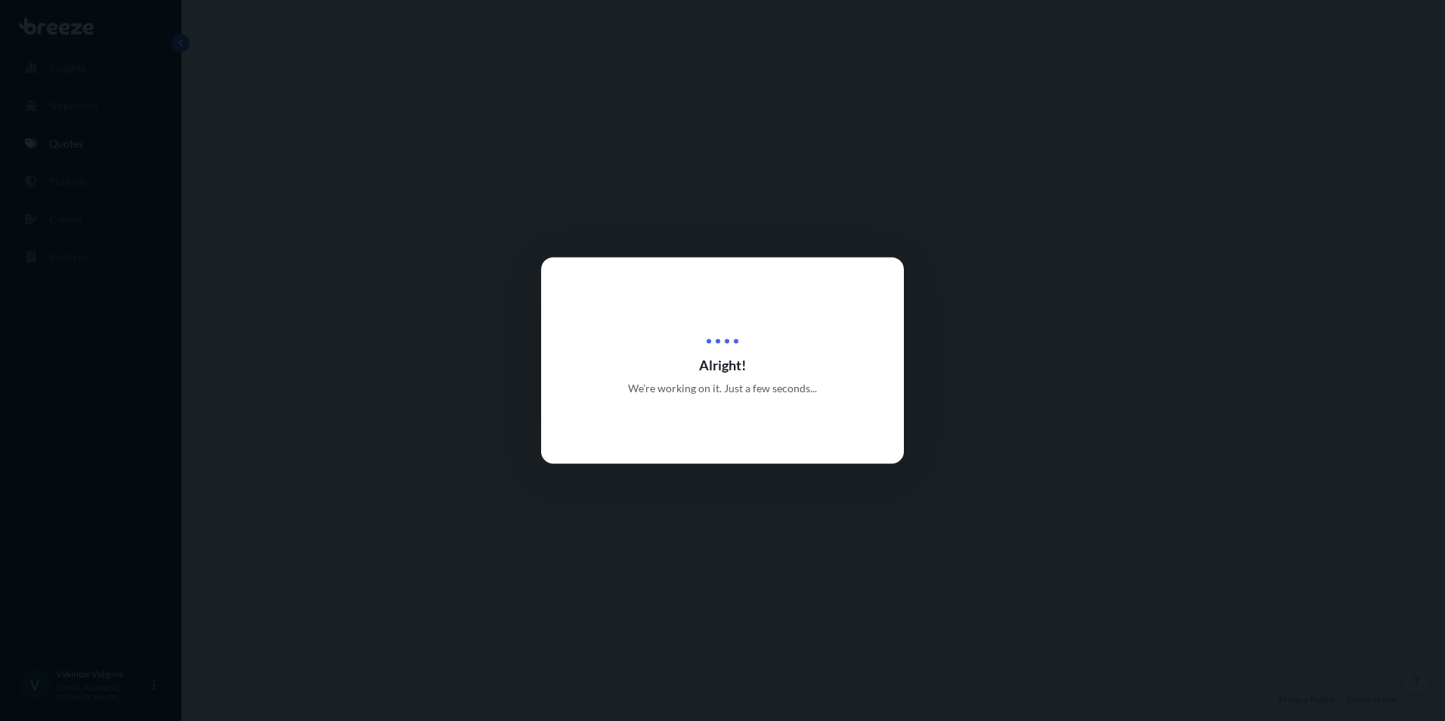
select select "Road"
select select "Sea"
select select "1"
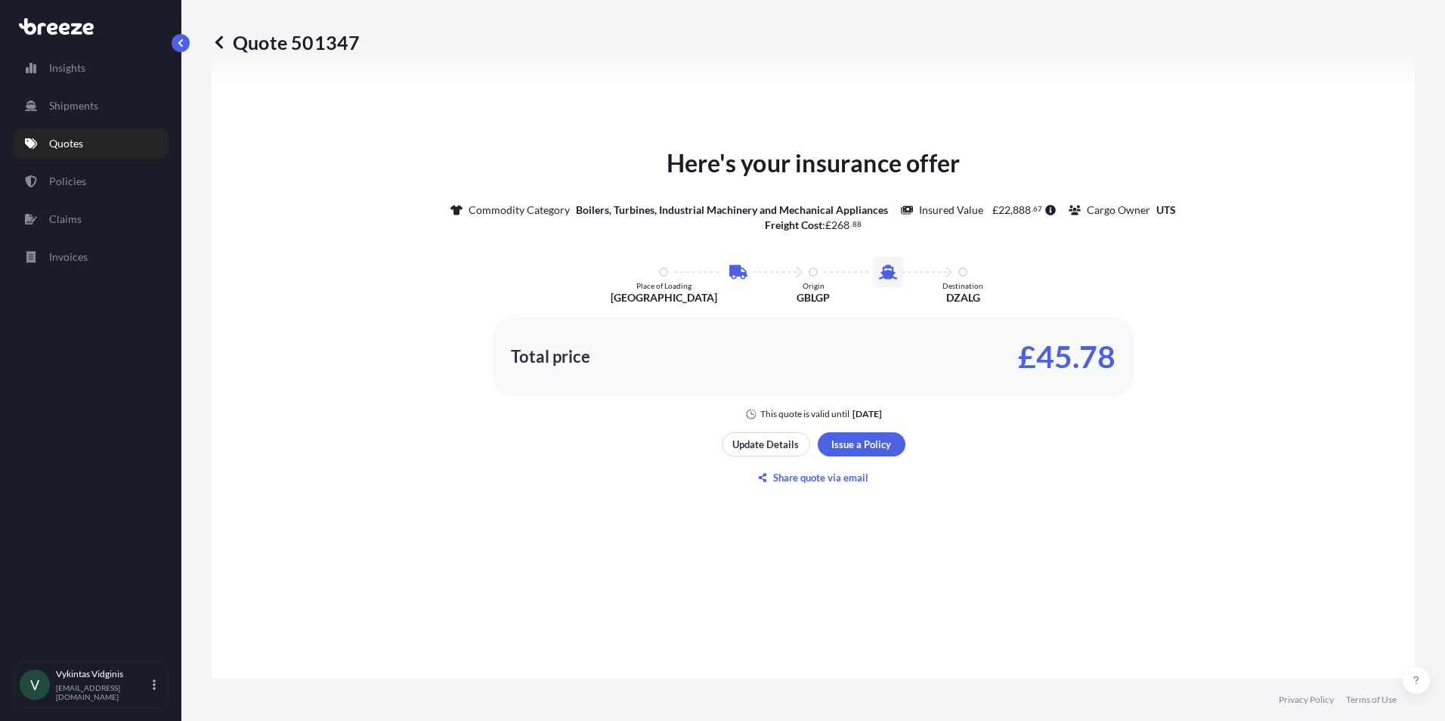
scroll to position [742, 0]
